Goal: Task Accomplishment & Management: Manage account settings

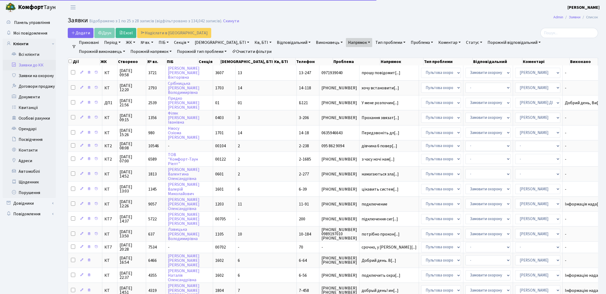
select select "25"
click at [40, 64] on link "Заявки до КК" at bounding box center [29, 65] width 53 height 11
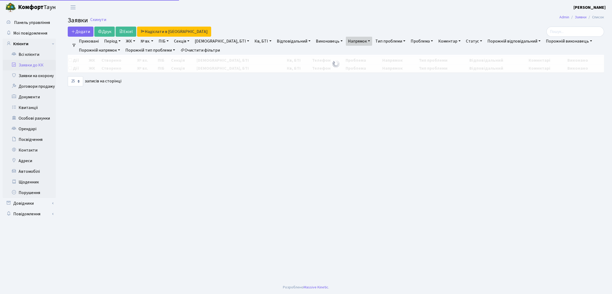
select select "25"
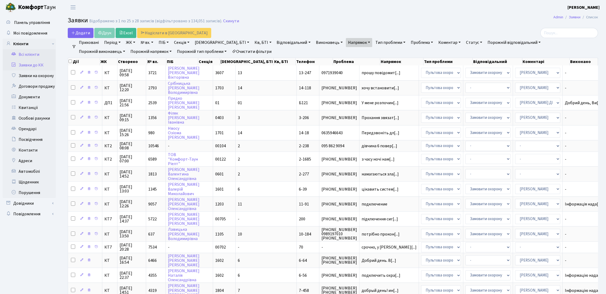
click at [34, 51] on link "Всі клієнти" at bounding box center [29, 54] width 53 height 11
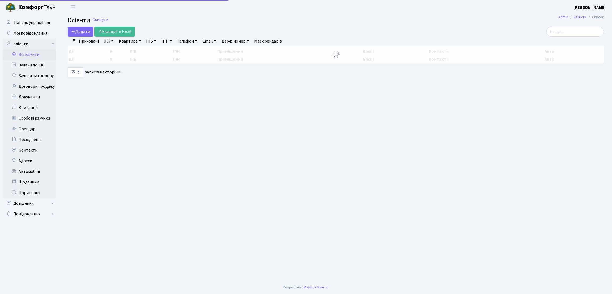
select select "25"
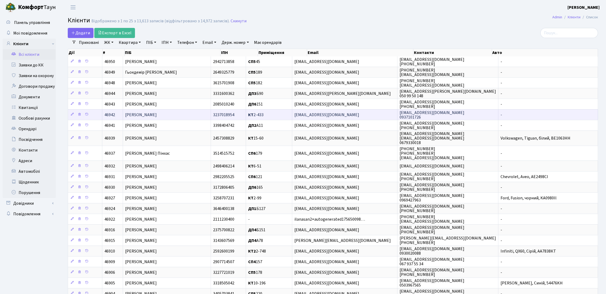
click at [156, 113] on span "Скрипка Олександр Олегович" at bounding box center [141, 115] width 32 height 6
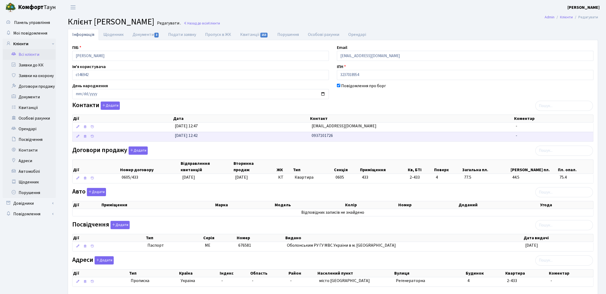
click at [331, 136] on span "0937101726" at bounding box center [322, 136] width 21 height 6
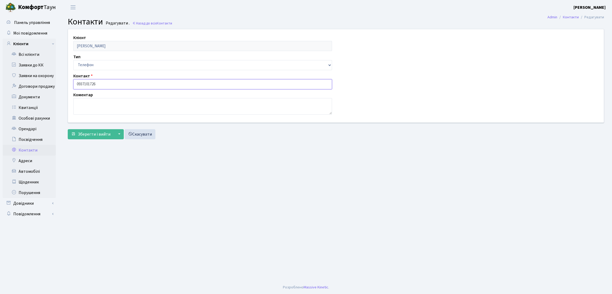
drag, startPoint x: 104, startPoint y: 88, endPoint x: 66, endPoint y: 85, distance: 38.4
click at [61, 87] on div "Клієнт Скрипка Олександр Олегович Тип Email Телефон Контакт 0937101726 Коментар…" at bounding box center [336, 85] width 553 height 113
drag, startPoint x: 64, startPoint y: 203, endPoint x: 64, endPoint y: 200, distance: 3.7
click at [64, 203] on main "Admin Контакти Редагувати Контакти Редагувати . Назад до всіх Контакти Клієнт С…" at bounding box center [336, 148] width 553 height 266
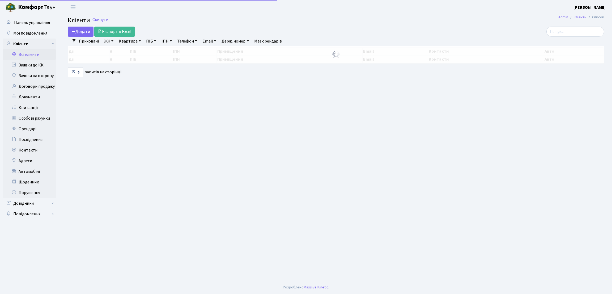
select select "25"
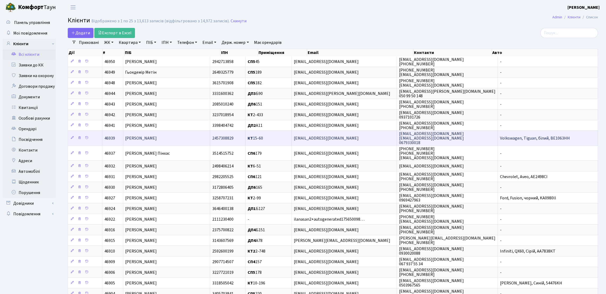
click at [192, 141] on td "[PERSON_NAME]" at bounding box center [166, 137] width 87 height 15
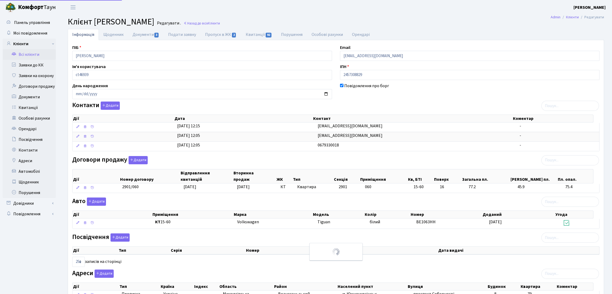
select select "25"
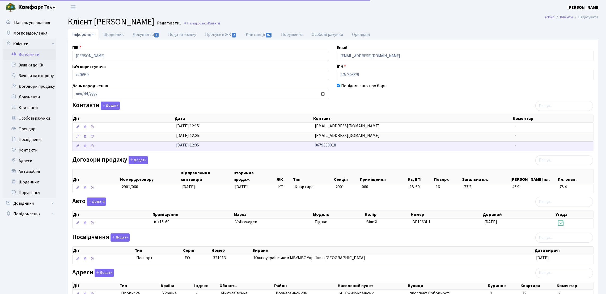
click at [311, 149] on td "[DATE] 12:05" at bounding box center [243, 146] width 139 height 10
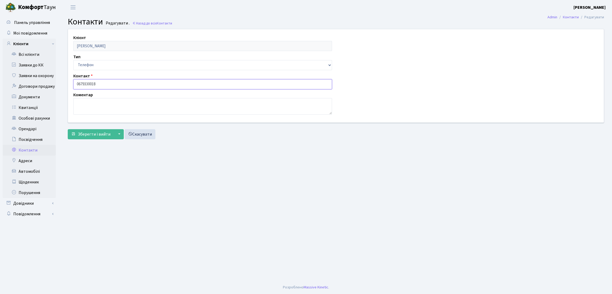
drag, startPoint x: 98, startPoint y: 81, endPoint x: 66, endPoint y: 81, distance: 32.7
click at [66, 81] on div "Клієнт [PERSON_NAME] Тип Email Телефон Контакт 0679330018 Коментар" at bounding box center [336, 75] width 544 height 93
